Goal: Task Accomplishment & Management: Complete application form

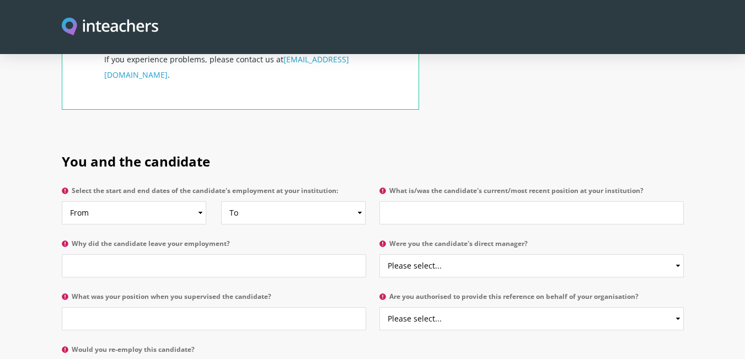
scroll to position [496, 0]
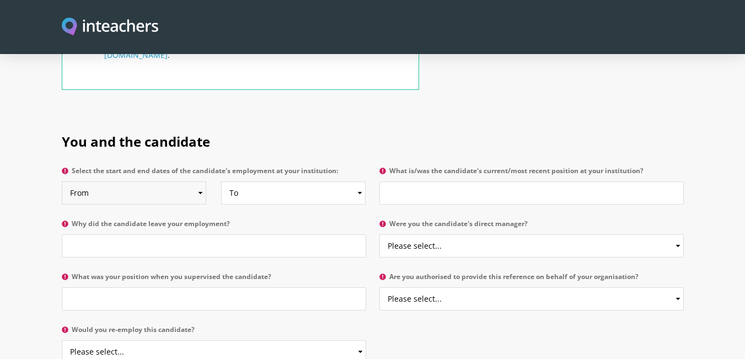
click at [198, 181] on select "From 2025 2024 2023 2022 2021 2020 2019 2018 2017 2016 2015 2014 2013 2012 2011…" at bounding box center [134, 192] width 145 height 23
select select "2013"
click at [62, 181] on select "From 2025 2024 2023 2022 2021 2020 2019 2018 2017 2016 2015 2014 2013 2012 2011…" at bounding box center [134, 192] width 145 height 23
click at [360, 181] on select "To Currently 2025 2024 2023 2022 2021 2020 2019 2018 2017 2016 2015 2014 2013 2…" at bounding box center [293, 192] width 145 height 23
select select
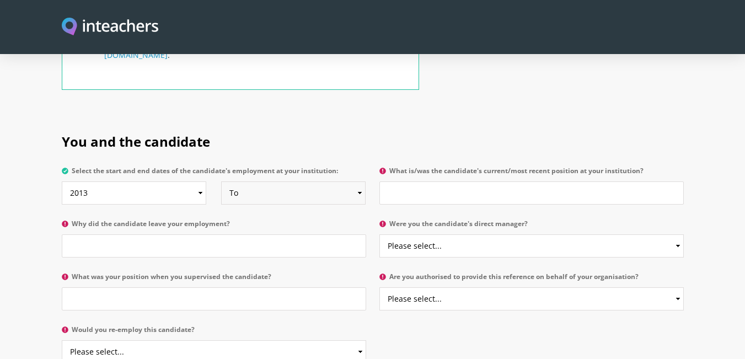
click at [221, 181] on select "To Currently 2025 2024 2023 2022 2021 2020 2019 2018 2017 2016 2015 2014 2013 2…" at bounding box center [293, 192] width 145 height 23
click at [422, 181] on input "What is/was the candidate's current/most recent position at your institution?" at bounding box center [531, 192] width 304 height 23
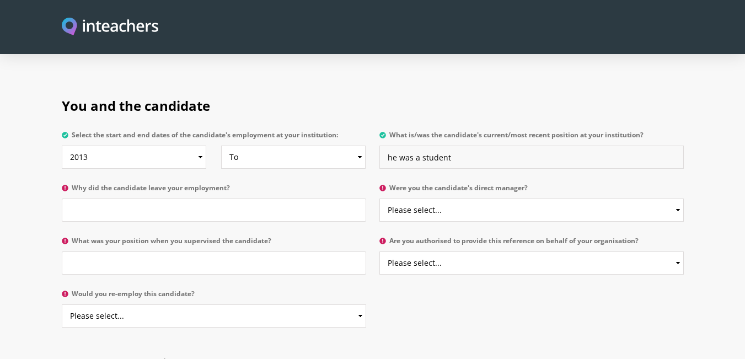
scroll to position [552, 0]
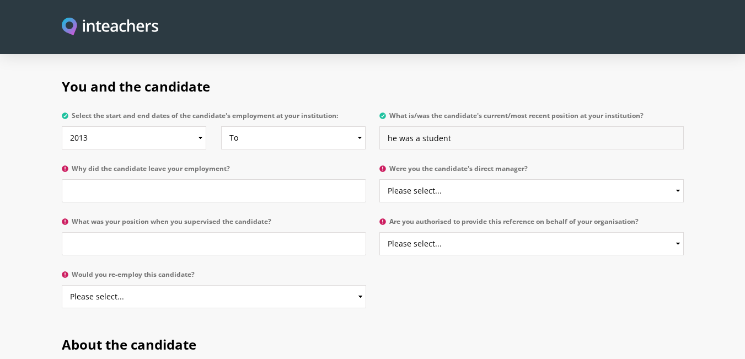
type input "he was a student"
click at [97, 179] on input "Why did the candidate leave your employment?" at bounding box center [214, 190] width 304 height 23
type input "nil"
click at [678, 179] on select "Please select... Yes No" at bounding box center [531, 190] width 304 height 23
select select "Yes"
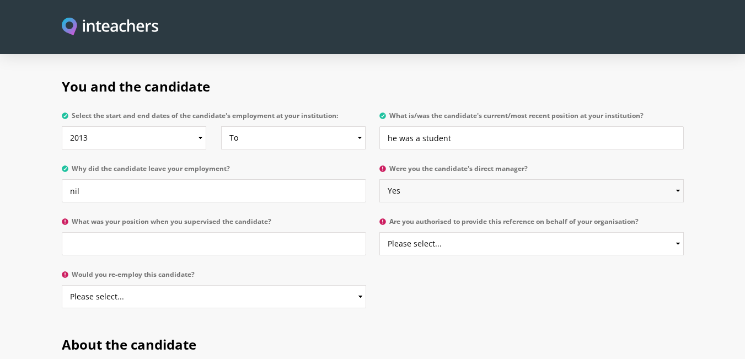
click at [379, 179] on select "Please select... Yes No" at bounding box center [531, 190] width 304 height 23
click at [244, 232] on input "What was your position when you supervised the candidate?" at bounding box center [214, 243] width 304 height 23
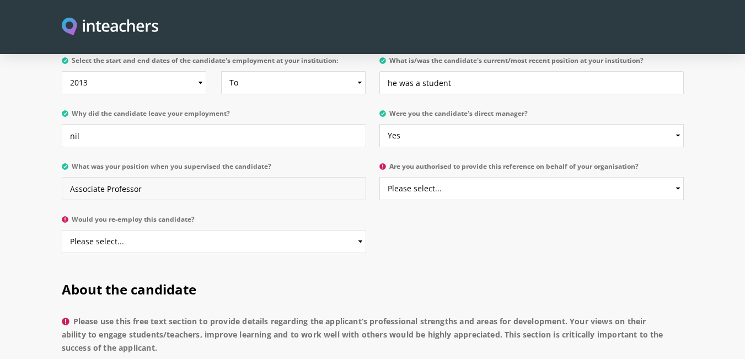
type input "Associate Professor"
click at [677, 177] on select "Please select... Yes No" at bounding box center [531, 188] width 304 height 23
select select "No"
click at [379, 177] on select "Please select... Yes No" at bounding box center [531, 188] width 304 height 23
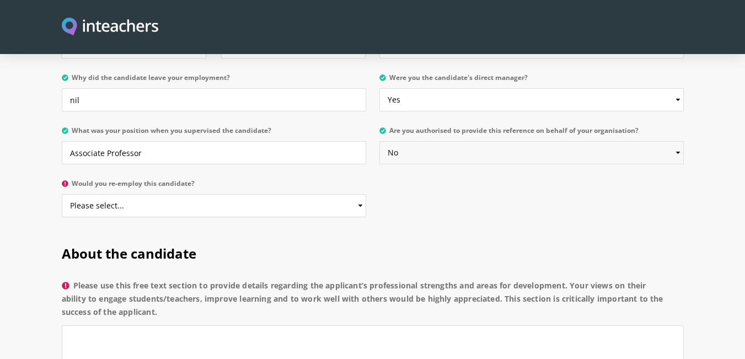
scroll to position [662, 0]
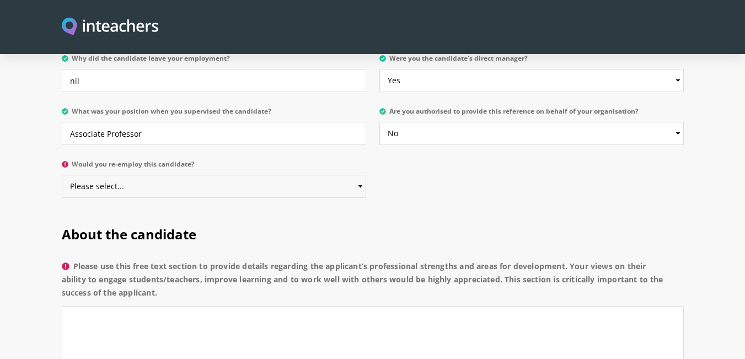
click at [362, 175] on select "Please select... Yes No" at bounding box center [214, 186] width 304 height 23
select select "Yes"
click at [62, 175] on select "Please select... Yes No" at bounding box center [214, 186] width 304 height 23
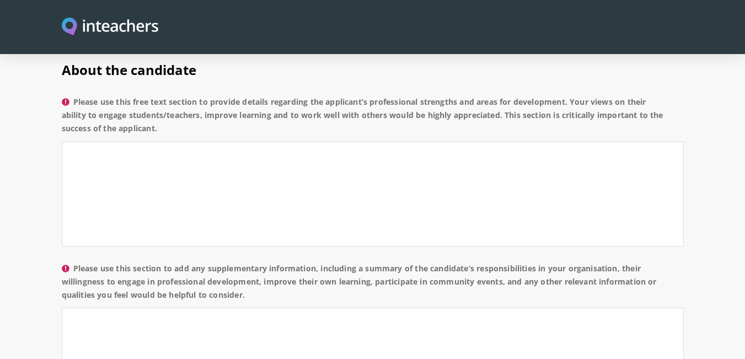
scroll to position [772, 0]
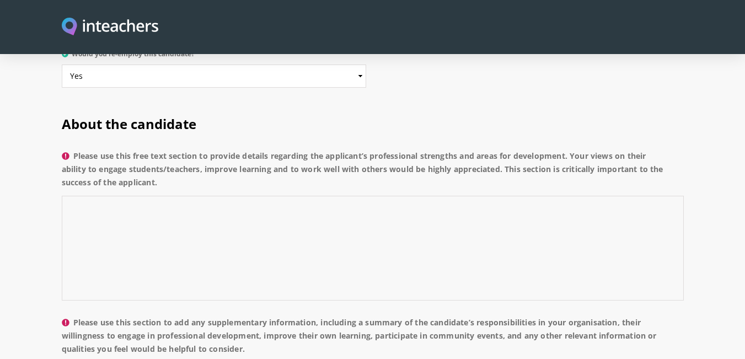
click at [115, 204] on textarea "Please use this free text section to provide details regarding the applicant’s …" at bounding box center [373, 248] width 622 height 105
paste textarea "It is a pleasure to write to you in favor of [PERSON_NAME], applied for a Teach…"
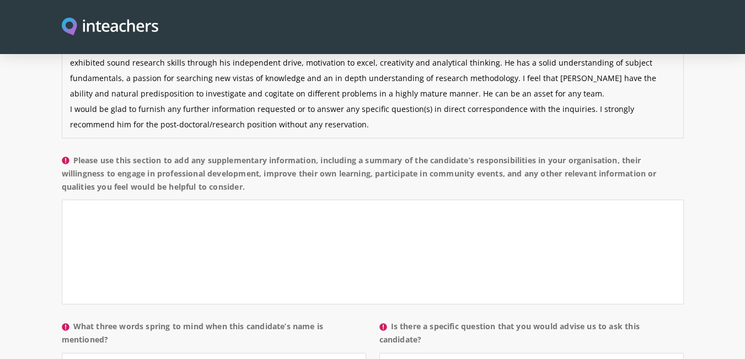
scroll to position [938, 0]
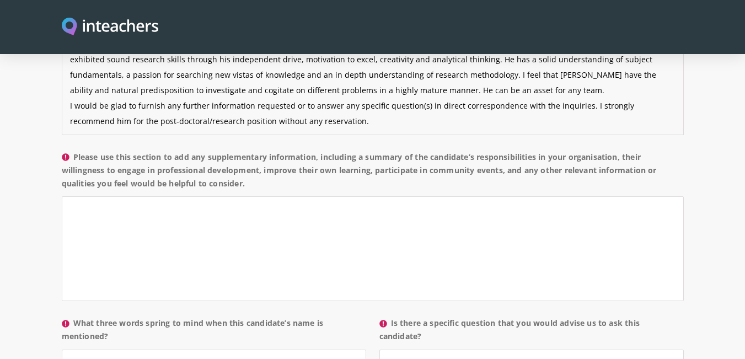
type textarea "It is a pleasure to write to you in favor of [PERSON_NAME], applied for a Teach…"
click at [166, 211] on textarea "Please use this section to add any supplementary information, including a summa…" at bounding box center [373, 248] width 622 height 105
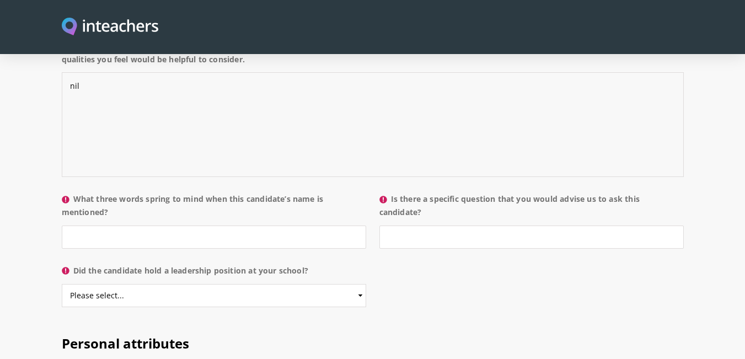
scroll to position [1103, 0]
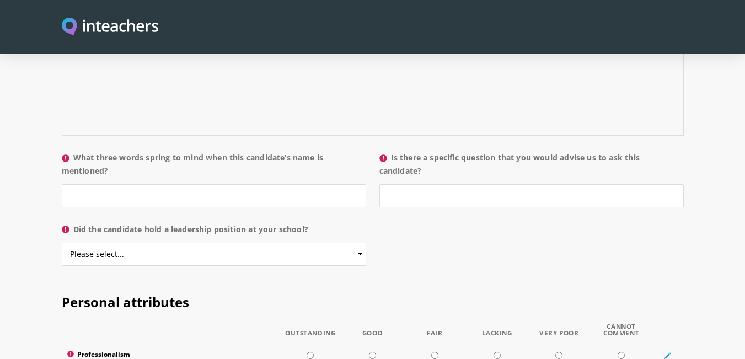
type textarea "nil"
click at [129, 184] on input "What three words spring to mind when this candidate’s name is mentioned?" at bounding box center [214, 195] width 304 height 23
type input "honest, hard working and didicated"
click at [415, 184] on input "Is there a specific question that you would advise us to ask this candidate?" at bounding box center [531, 195] width 304 height 23
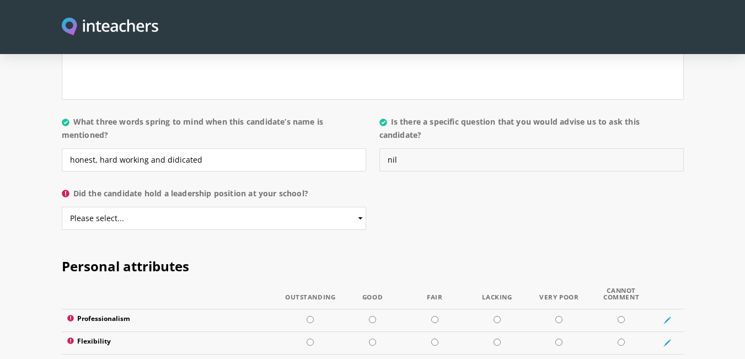
scroll to position [1158, 0]
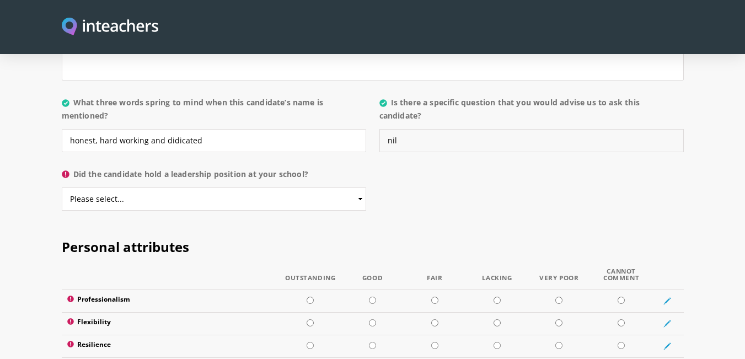
type input "nil"
click at [358, 188] on select "Please select... Yes No" at bounding box center [214, 199] width 304 height 23
select select "No"
click at [62, 188] on select "Please select... Yes No" at bounding box center [214, 199] width 304 height 23
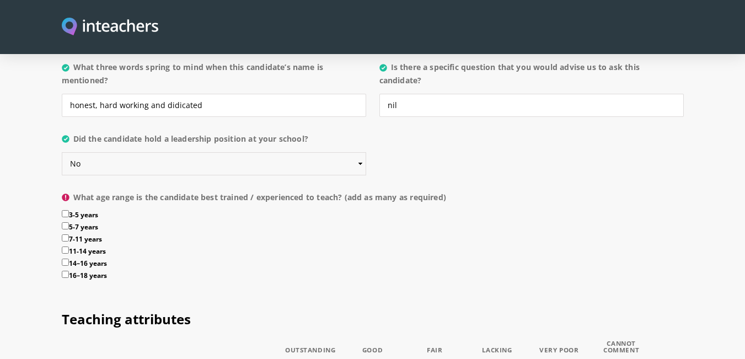
scroll to position [1213, 0]
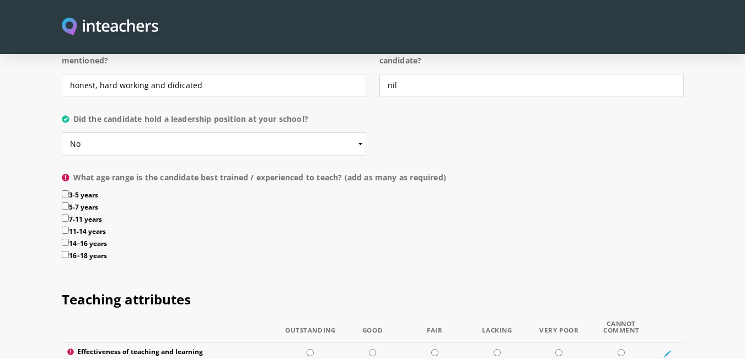
click at [64, 239] on input "14–16 years" at bounding box center [65, 242] width 7 height 7
checkbox input "true"
click at [62, 251] on input "16–18 years" at bounding box center [65, 254] width 7 height 7
checkbox input "true"
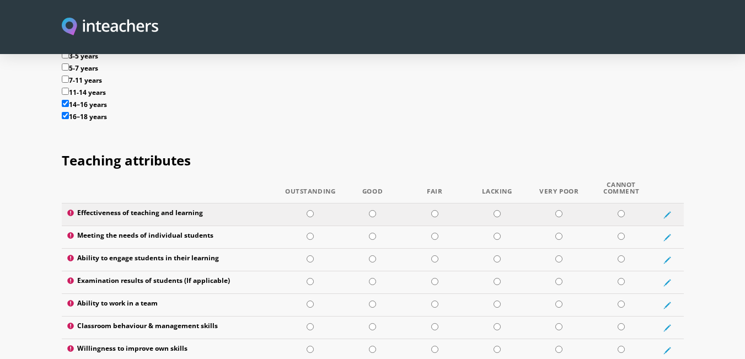
scroll to position [1434, 0]
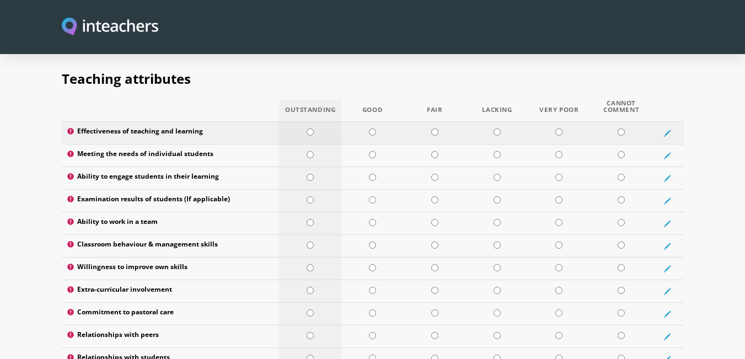
click at [313, 129] on input "radio" at bounding box center [310, 132] width 7 height 7
radio input "true"
click at [372, 151] on input "radio" at bounding box center [372, 154] width 7 height 7
radio input "true"
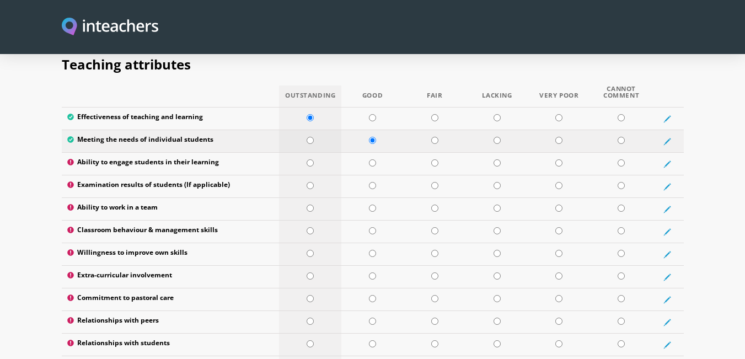
scroll to position [1489, 0]
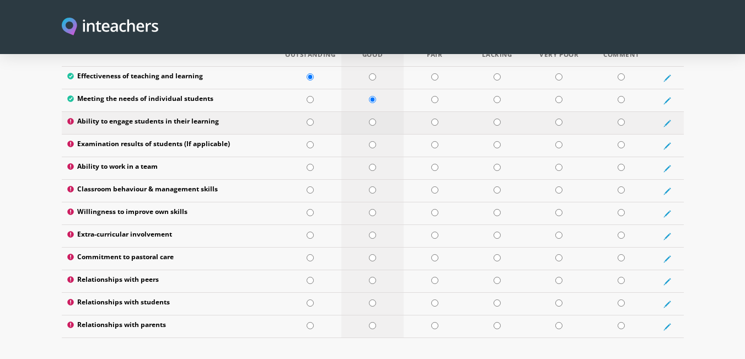
click at [371, 119] on input "radio" at bounding box center [372, 122] width 7 height 7
radio input "true"
click at [373, 141] on input "radio" at bounding box center [372, 144] width 7 height 7
radio input "true"
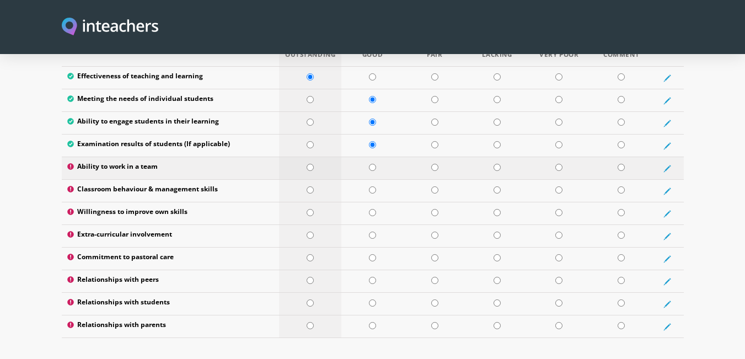
click at [313, 164] on input "radio" at bounding box center [310, 167] width 7 height 7
radio input "true"
click at [371, 186] on input "radio" at bounding box center [372, 189] width 7 height 7
radio input "true"
click at [371, 209] on input "radio" at bounding box center [372, 212] width 7 height 7
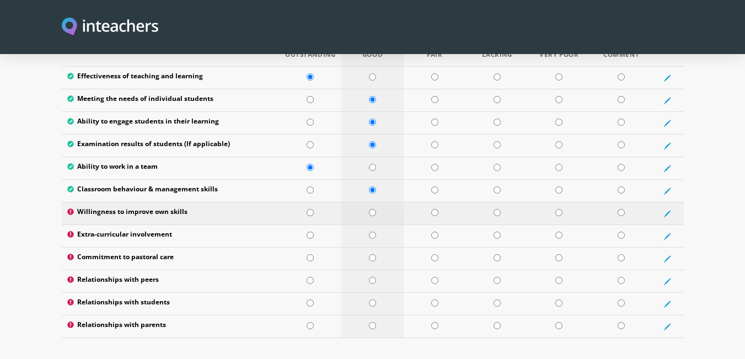
radio input "true"
click at [375, 232] on input "radio" at bounding box center [372, 235] width 7 height 7
radio input "true"
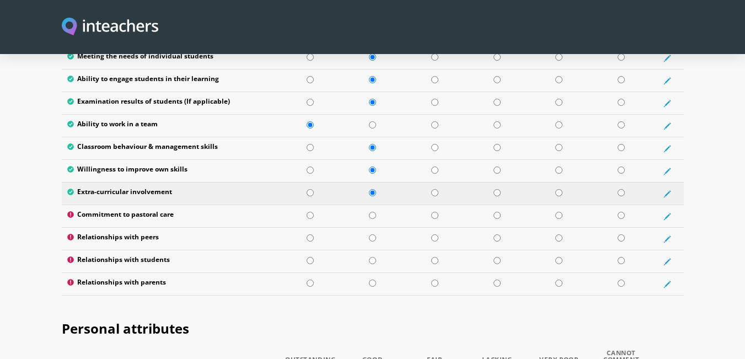
scroll to position [1544, 0]
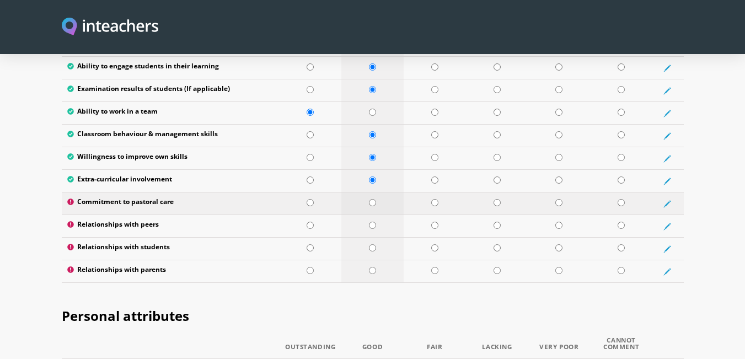
click at [373, 199] on input "radio" at bounding box center [372, 202] width 7 height 7
radio input "true"
click at [372, 222] on input "radio" at bounding box center [372, 225] width 7 height 7
radio input "true"
click at [371, 244] on input "radio" at bounding box center [372, 247] width 7 height 7
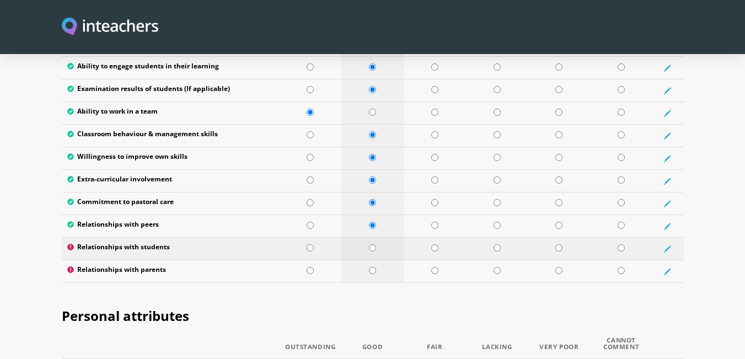
radio input "true"
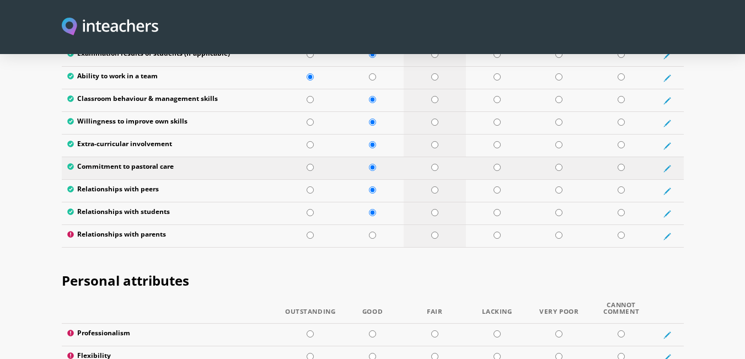
scroll to position [1600, 0]
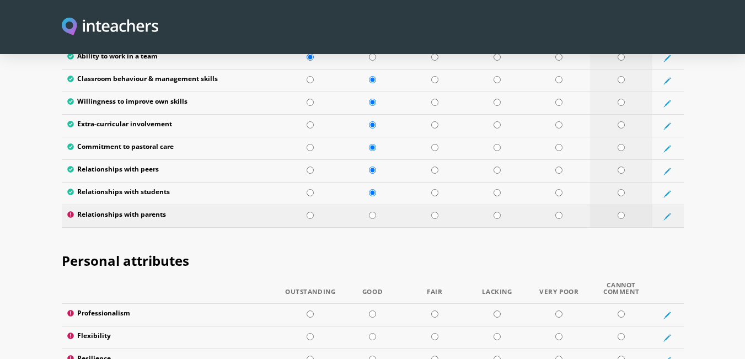
click at [619, 212] on input "radio" at bounding box center [621, 215] width 7 height 7
radio input "true"
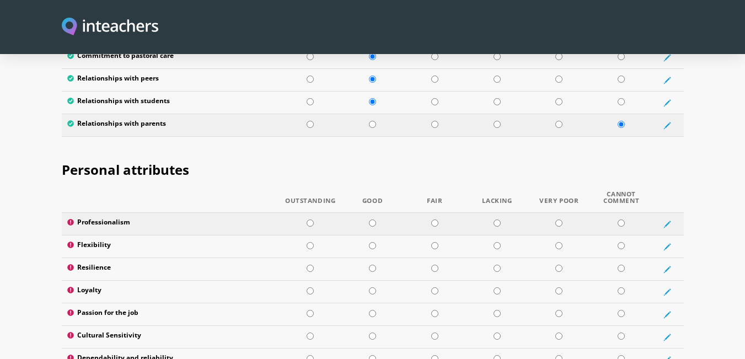
scroll to position [1710, 0]
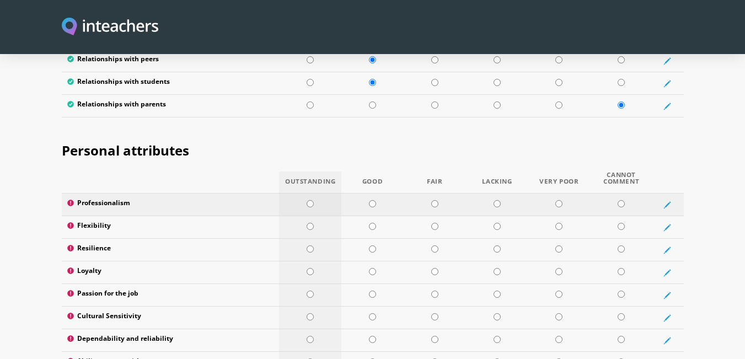
click at [308, 200] on input "radio" at bounding box center [310, 203] width 7 height 7
radio input "true"
click at [371, 223] on input "radio" at bounding box center [372, 226] width 7 height 7
radio input "true"
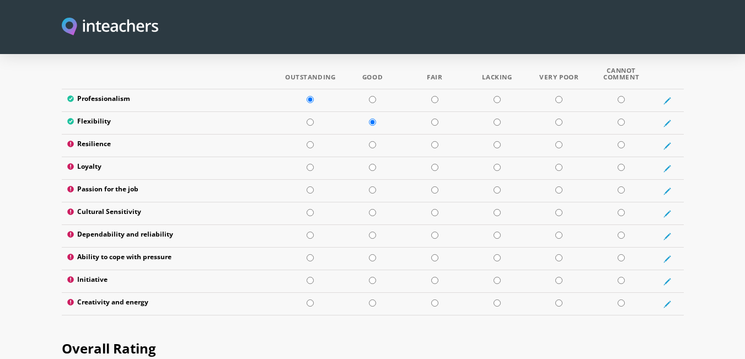
scroll to position [1820, 0]
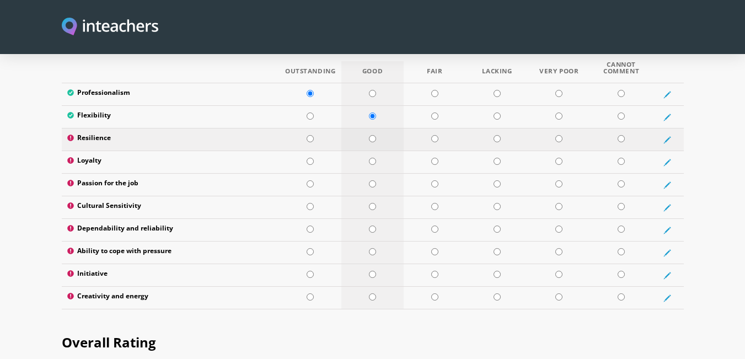
click at [372, 135] on input "radio" at bounding box center [372, 138] width 7 height 7
radio input "true"
click at [311, 158] on input "radio" at bounding box center [310, 161] width 7 height 7
radio input "true"
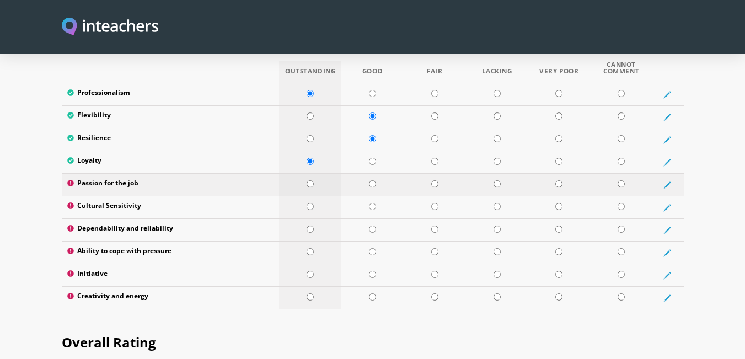
click at [310, 180] on input "radio" at bounding box center [310, 183] width 7 height 7
radio input "true"
click at [372, 203] on input "radio" at bounding box center [372, 206] width 7 height 7
radio input "true"
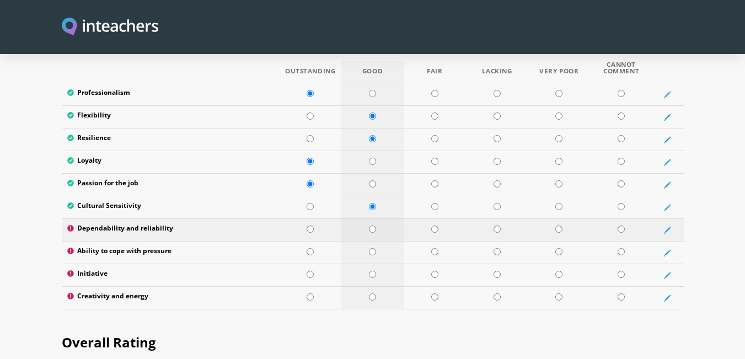
click at [373, 226] on input "radio" at bounding box center [372, 229] width 7 height 7
radio input "true"
click at [372, 248] on input "radio" at bounding box center [372, 251] width 7 height 7
radio input "true"
click at [373, 271] on input "radio" at bounding box center [372, 274] width 7 height 7
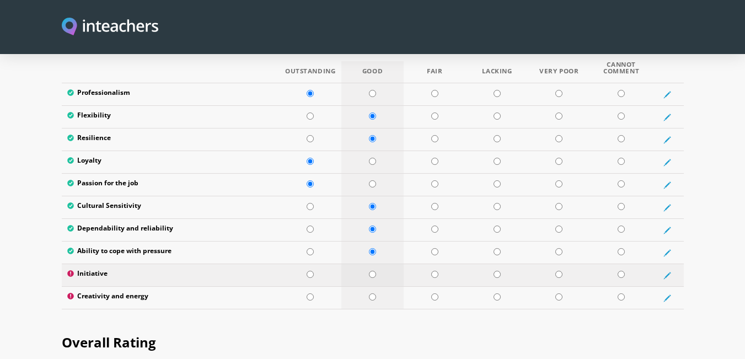
radio input "true"
click at [375, 293] on input "radio" at bounding box center [372, 296] width 7 height 7
radio input "true"
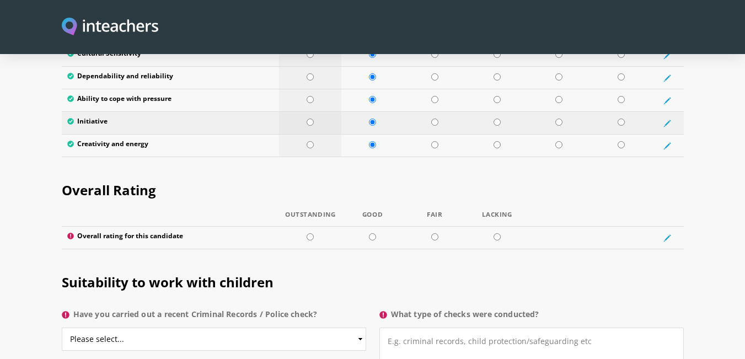
scroll to position [1986, 0]
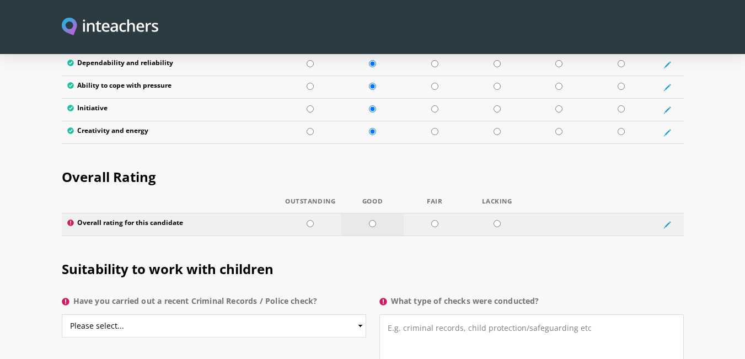
click at [373, 220] on input "radio" at bounding box center [372, 223] width 7 height 7
radio input "true"
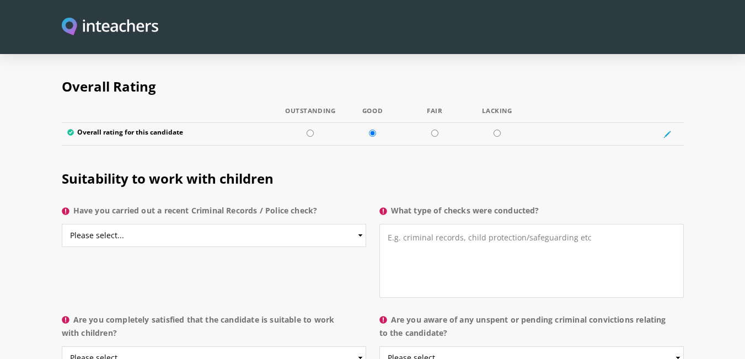
scroll to position [2096, 0]
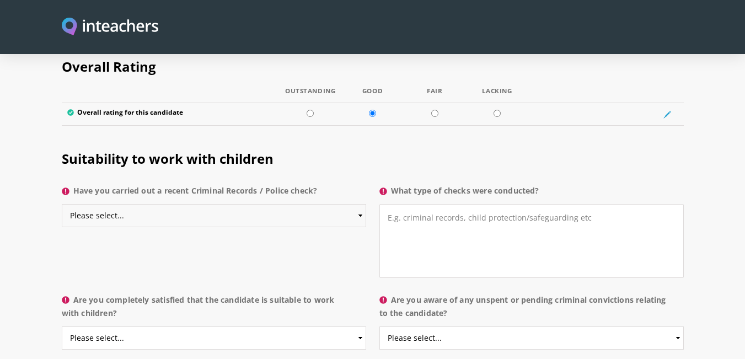
click at [362, 204] on select "Please select... Yes No Do not know" at bounding box center [214, 215] width 304 height 23
select select "No"
click at [62, 204] on select "Please select... Yes No Do not know" at bounding box center [214, 215] width 304 height 23
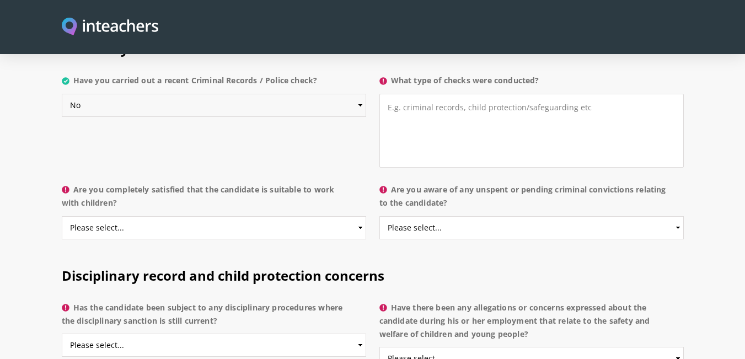
scroll to position [2151, 0]
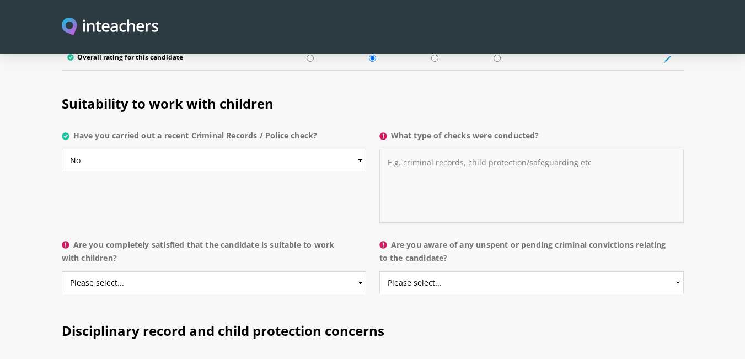
drag, startPoint x: 423, startPoint y: 128, endPoint x: 421, endPoint y: 135, distance: 7.4
click at [423, 149] on textarea "What type of checks were conducted?" at bounding box center [531, 186] width 304 height 74
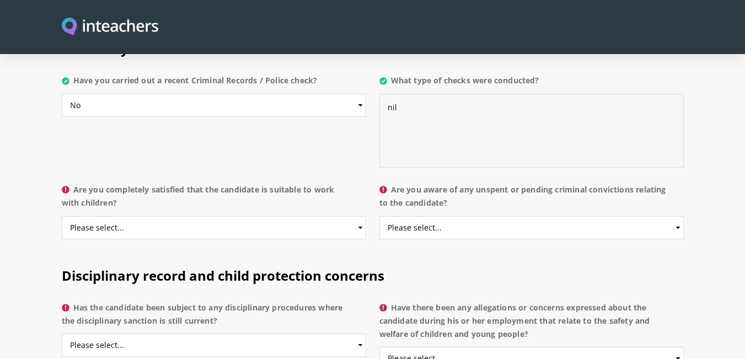
type textarea "nil"
click at [357, 216] on select "Please select... Yes No Do not know" at bounding box center [214, 227] width 304 height 23
select select "Yes"
click at [62, 216] on select "Please select... Yes No Do not know" at bounding box center [214, 227] width 304 height 23
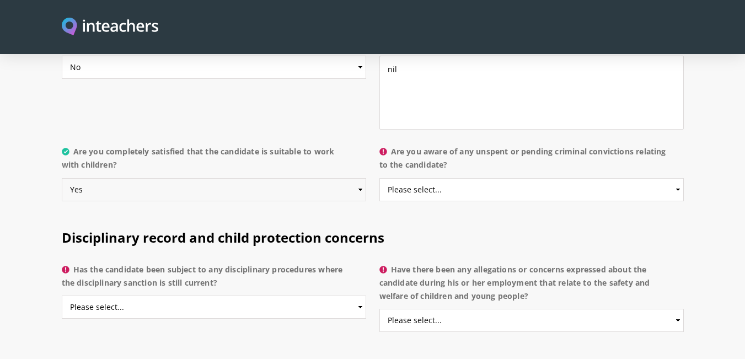
scroll to position [2262, 0]
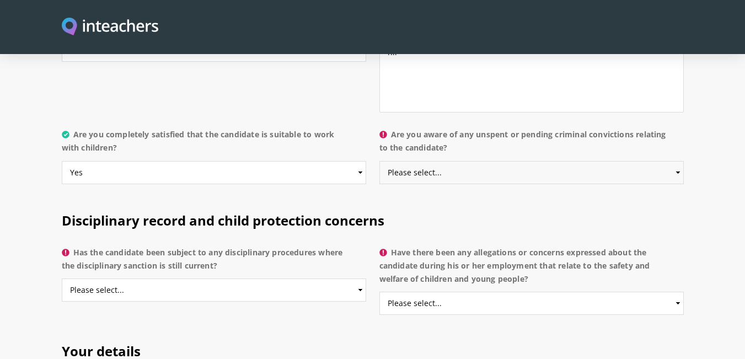
click at [677, 161] on select "Please select... Yes No Do not know" at bounding box center [531, 172] width 304 height 23
select select "Do not know"
click at [379, 161] on select "Please select... Yes No Do not know" at bounding box center [531, 172] width 304 height 23
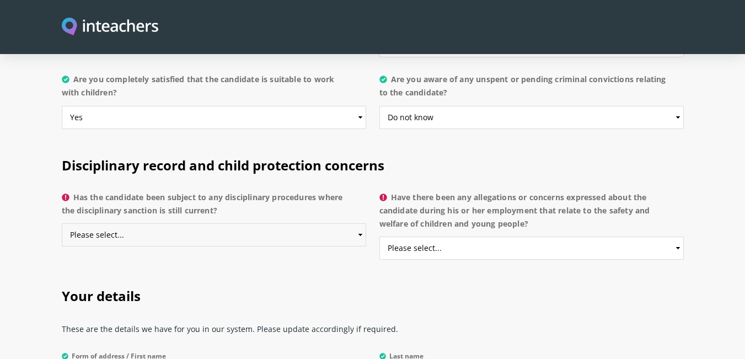
click at [362, 223] on select "Please select... Yes No Do not know" at bounding box center [214, 234] width 304 height 23
select select "Do not know"
click at [62, 223] on select "Please select... Yes No Do not know" at bounding box center [214, 234] width 304 height 23
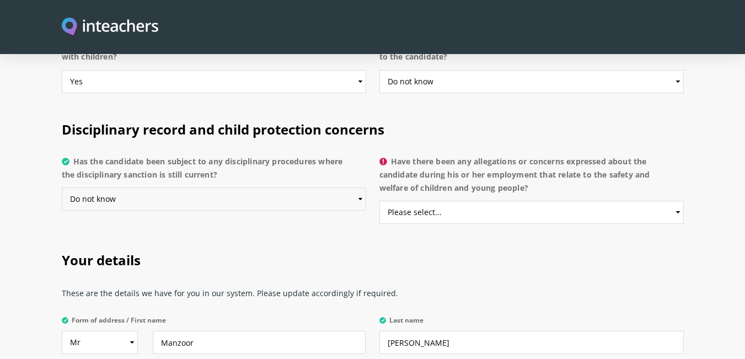
scroll to position [2372, 0]
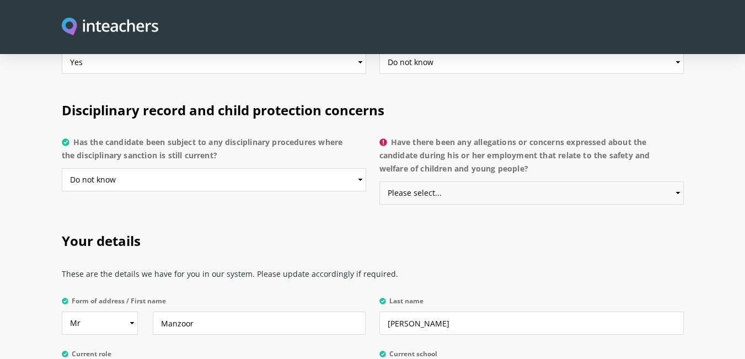
click at [678, 181] on select "Please select... Yes No Do not know" at bounding box center [531, 192] width 304 height 23
select select "No"
click at [379, 181] on select "Please select... Yes No Do not know" at bounding box center [531, 192] width 304 height 23
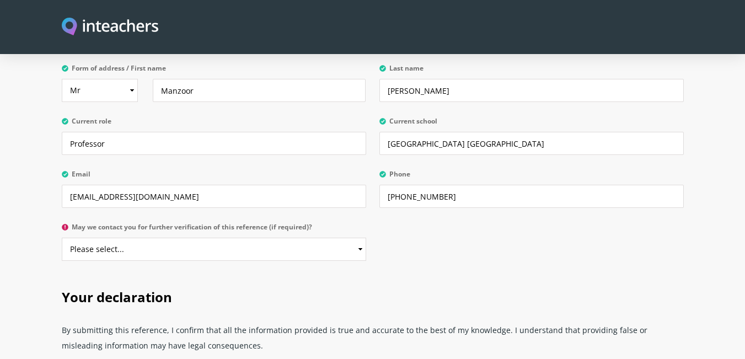
scroll to position [2648, 0]
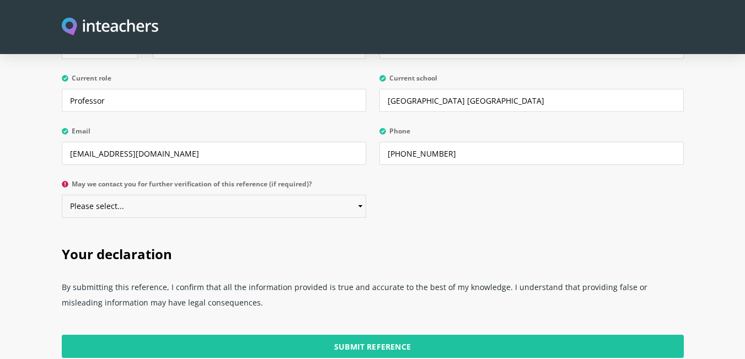
click at [361, 195] on select "Please select... Yes No" at bounding box center [214, 206] width 304 height 23
select select "Yes"
click at [62, 195] on select "Please select... Yes No" at bounding box center [214, 206] width 304 height 23
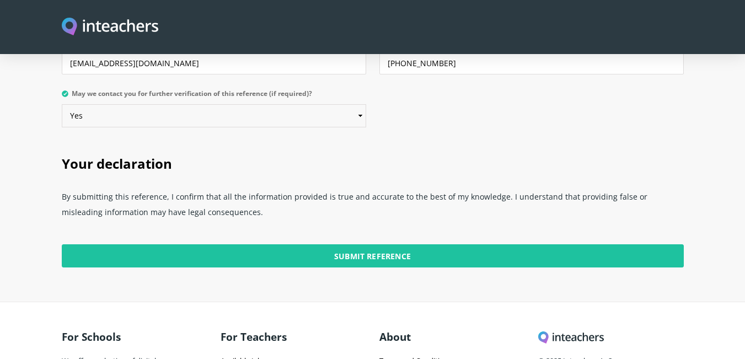
scroll to position [2758, 0]
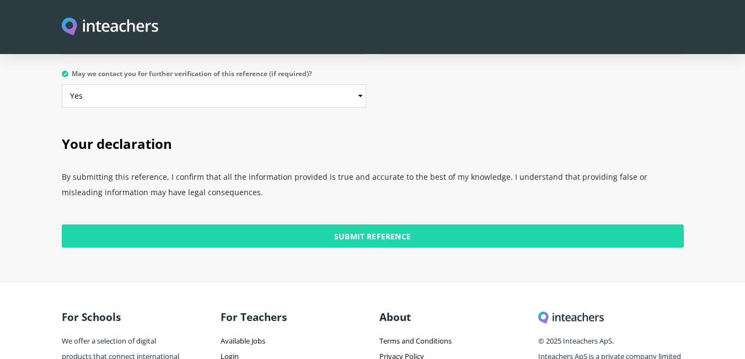
click at [377, 224] on input "Submit Reference" at bounding box center [373, 235] width 622 height 23
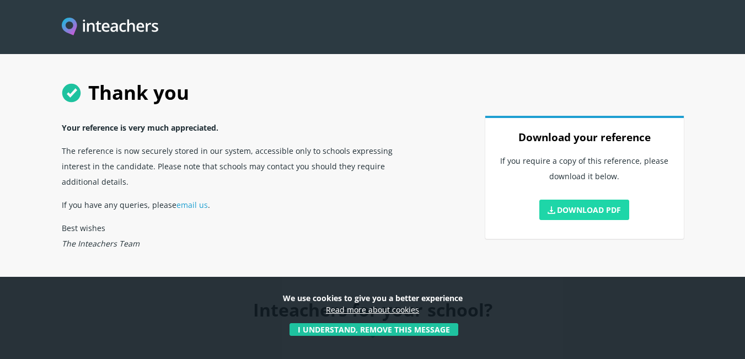
click at [594, 208] on link "Download PDF" at bounding box center [584, 210] width 90 height 20
